Goal: Task Accomplishment & Management: Use online tool/utility

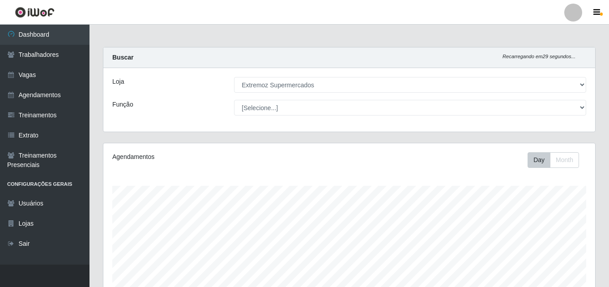
select select "519"
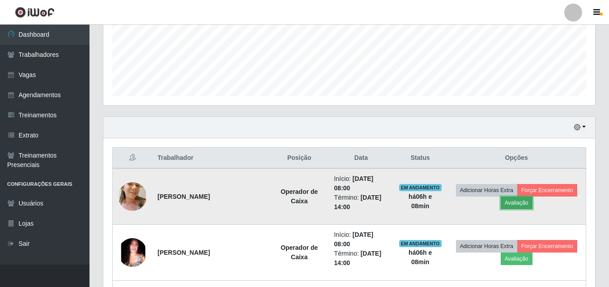
click at [510, 205] on button "Avaliação" at bounding box center [517, 203] width 32 height 13
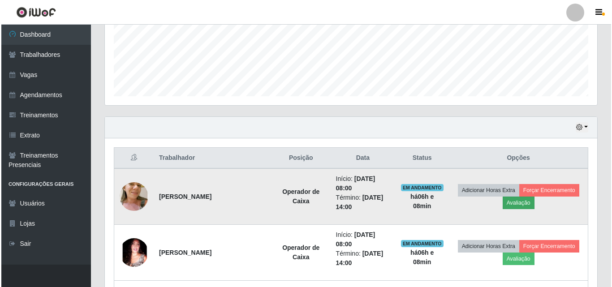
scroll to position [186, 488]
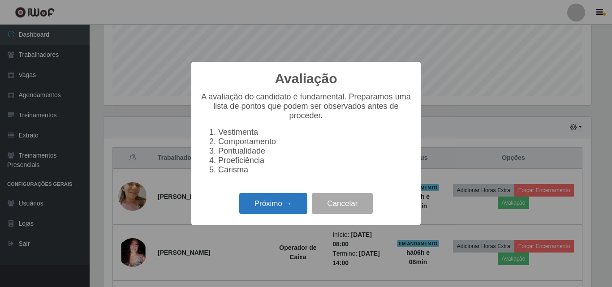
click at [281, 214] on button "Próximo →" at bounding box center [273, 203] width 68 height 21
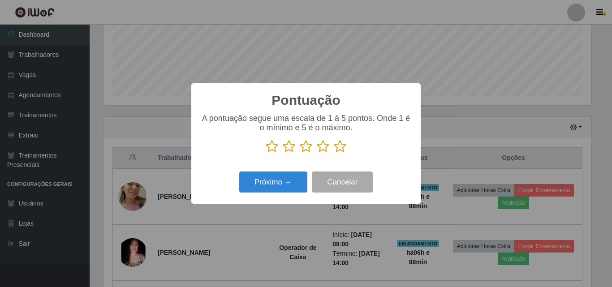
click at [306, 149] on icon at bounding box center [306, 146] width 13 height 13
click at [300, 153] on input "radio" at bounding box center [300, 153] width 0 height 0
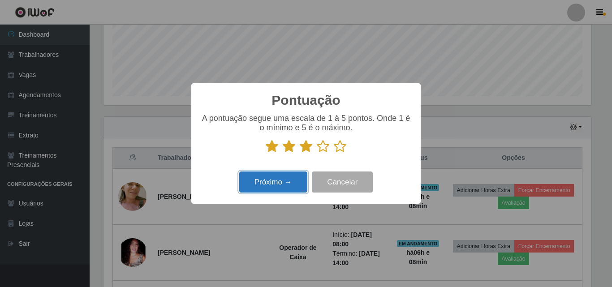
click at [282, 185] on button "Próximo →" at bounding box center [273, 182] width 68 height 21
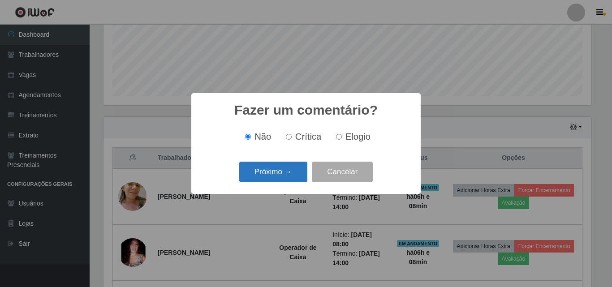
click at [274, 176] on button "Próximo →" at bounding box center [273, 172] width 68 height 21
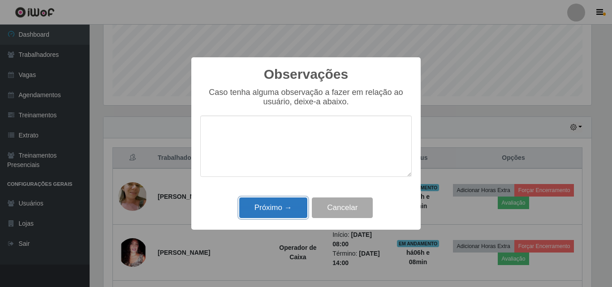
click at [281, 209] on button "Próximo →" at bounding box center [273, 207] width 68 height 21
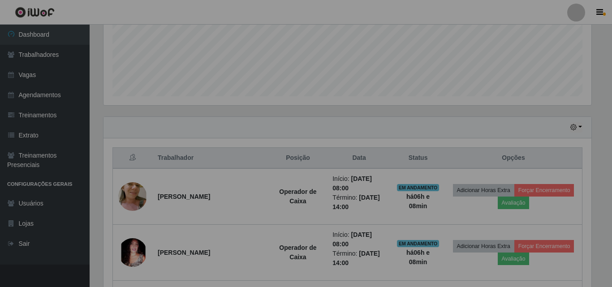
scroll to position [186, 492]
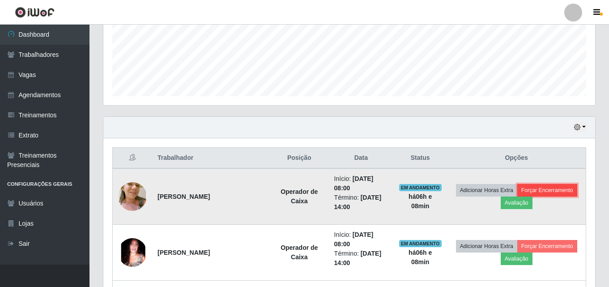
click at [541, 192] on button "Forçar Encerramento" at bounding box center [548, 190] width 60 height 13
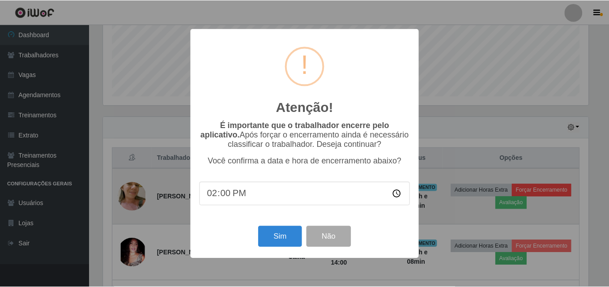
scroll to position [186, 488]
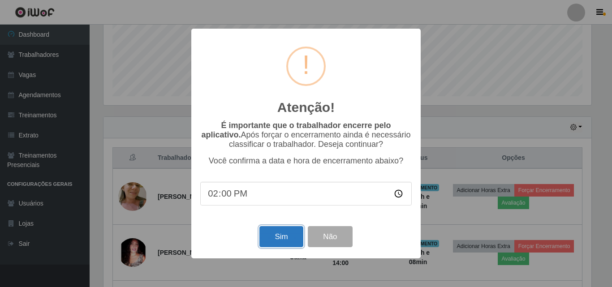
click at [283, 245] on button "Sim" at bounding box center [280, 236] width 43 height 21
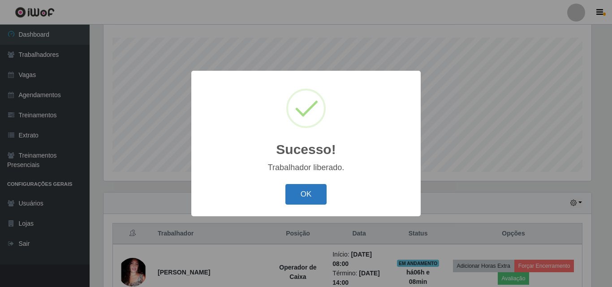
click at [311, 199] on button "OK" at bounding box center [306, 194] width 42 height 21
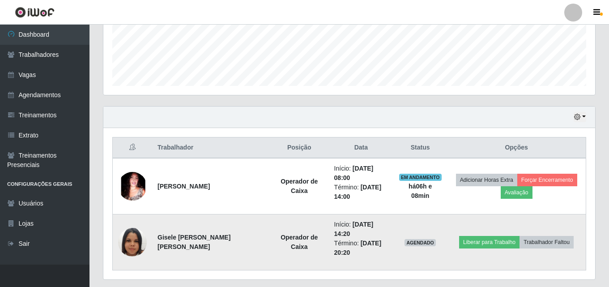
scroll to position [238, 0]
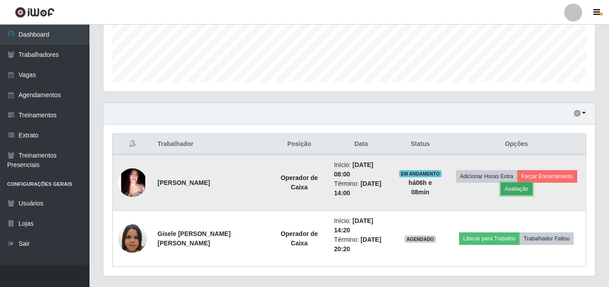
click at [519, 187] on button "Avaliação" at bounding box center [517, 189] width 32 height 13
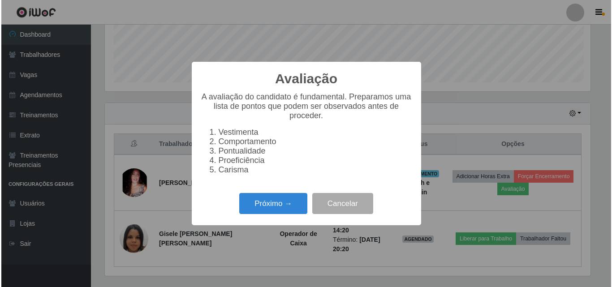
scroll to position [186, 488]
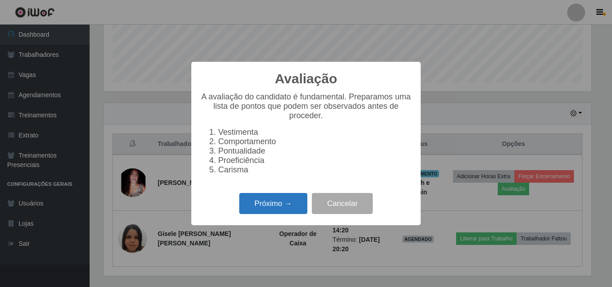
click at [278, 214] on button "Próximo →" at bounding box center [273, 203] width 68 height 21
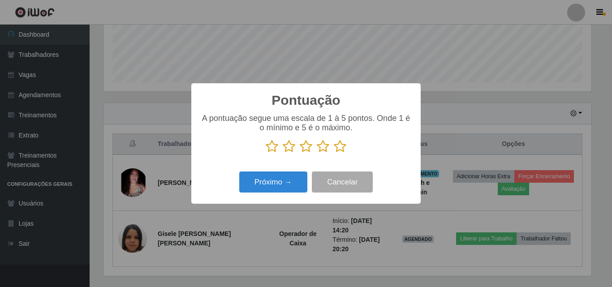
scroll to position [447627, 447325]
click at [305, 147] on icon at bounding box center [306, 146] width 13 height 13
click at [300, 153] on input "radio" at bounding box center [300, 153] width 0 height 0
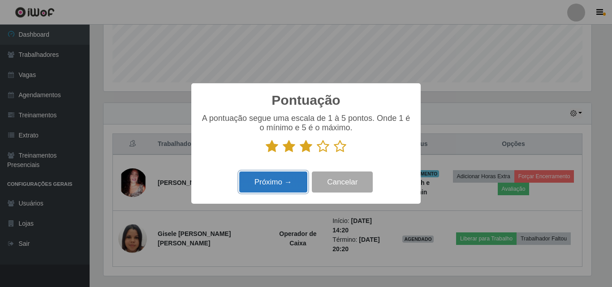
click at [284, 184] on button "Próximo →" at bounding box center [273, 182] width 68 height 21
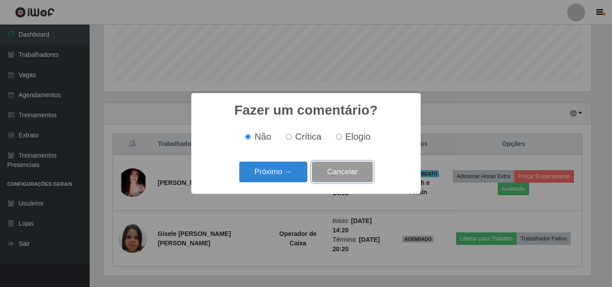
click at [324, 175] on button "Cancelar" at bounding box center [342, 172] width 61 height 21
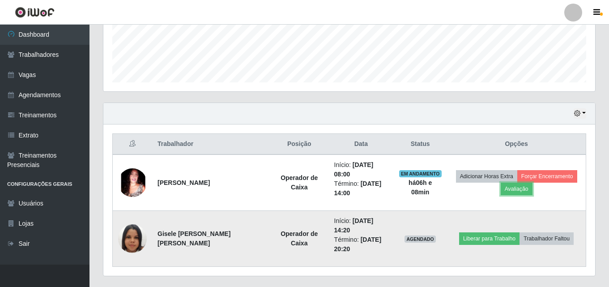
scroll to position [260, 0]
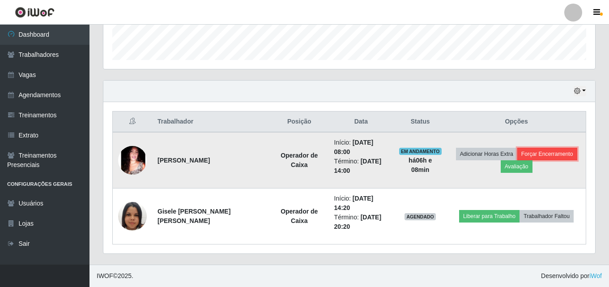
click at [537, 155] on button "Forçar Encerramento" at bounding box center [548, 154] width 60 height 13
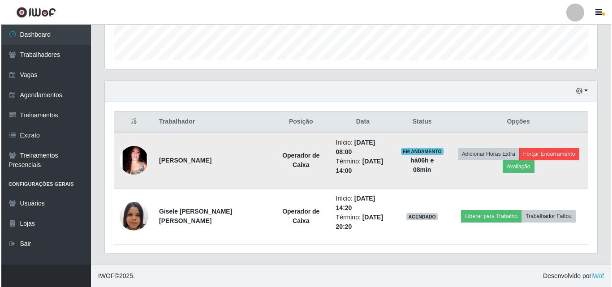
scroll to position [186, 488]
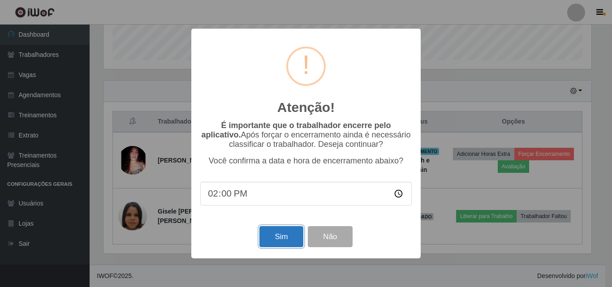
click at [261, 237] on button "Sim" at bounding box center [280, 236] width 43 height 21
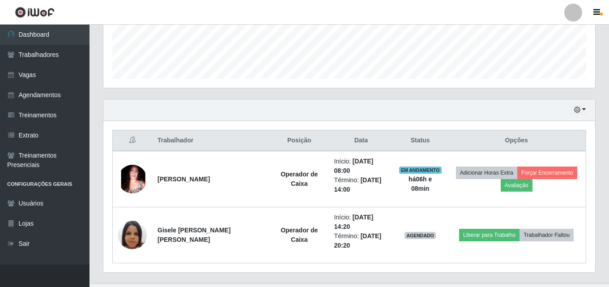
scroll to position [0, 0]
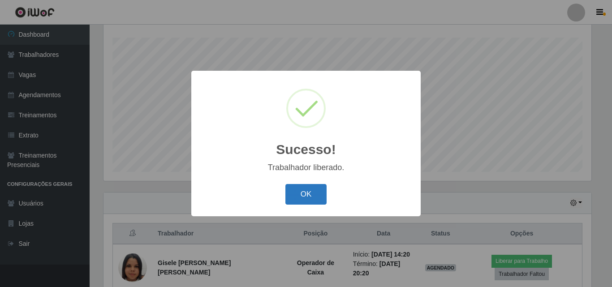
click at [313, 199] on button "OK" at bounding box center [306, 194] width 42 height 21
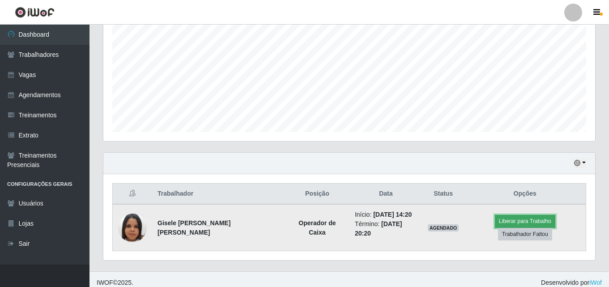
click at [495, 226] on button "Liberar para Trabalho" at bounding box center [525, 221] width 60 height 13
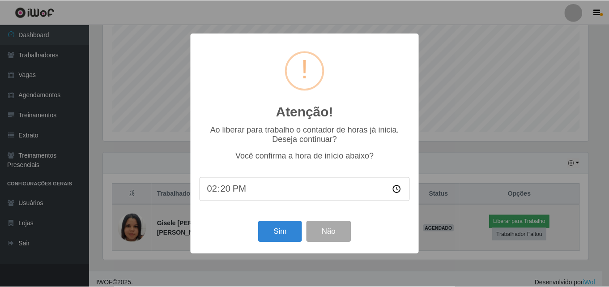
scroll to position [186, 488]
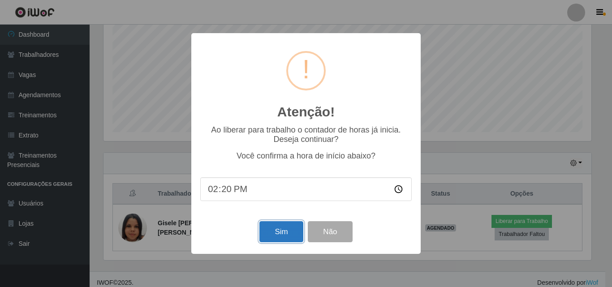
click at [290, 237] on button "Sim" at bounding box center [280, 231] width 43 height 21
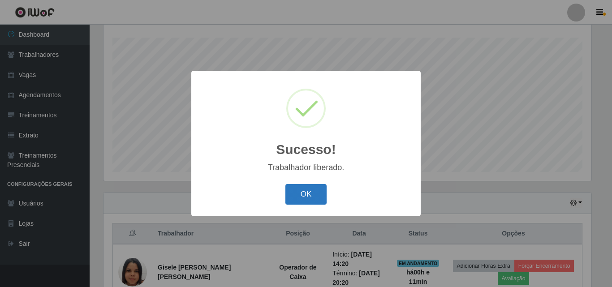
click at [313, 202] on button "OK" at bounding box center [306, 194] width 42 height 21
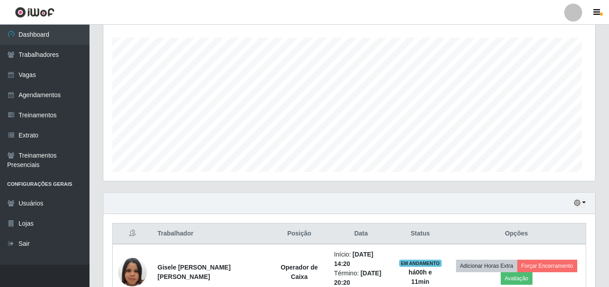
scroll to position [186, 492]
